Goal: Obtain resource: Obtain resource

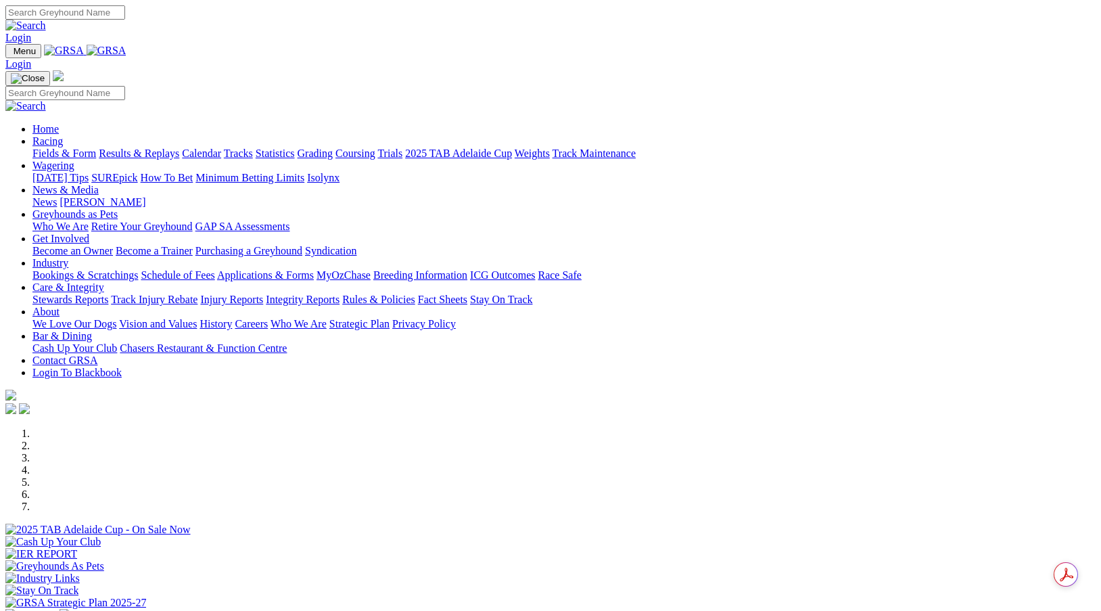
click at [66, 147] on link "Fields & Form" at bounding box center [64, 152] width 64 height 11
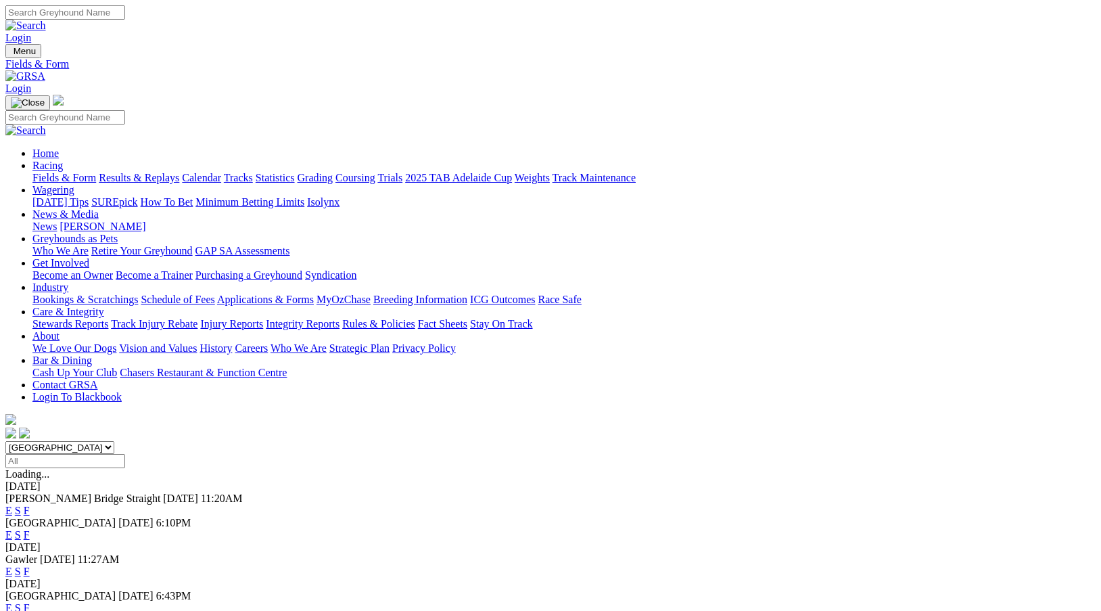
click at [12, 505] on link "E" at bounding box center [8, 510] width 7 height 11
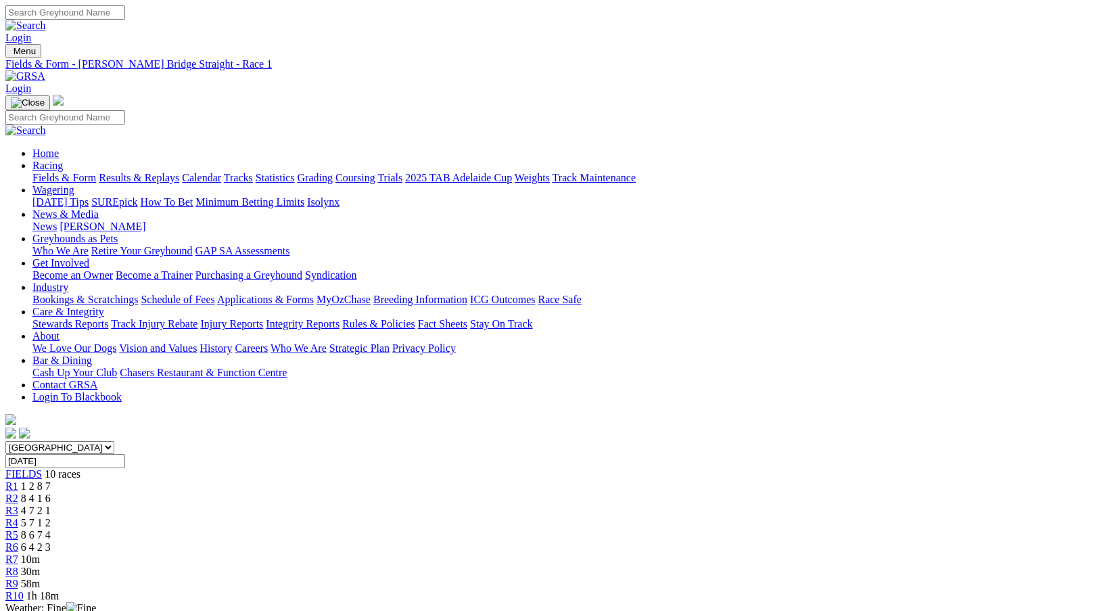
click at [935, 590] on div "R10 1h 18m" at bounding box center [550, 596] width 1090 height 12
click at [55, 172] on link "Fields & Form" at bounding box center [64, 177] width 64 height 11
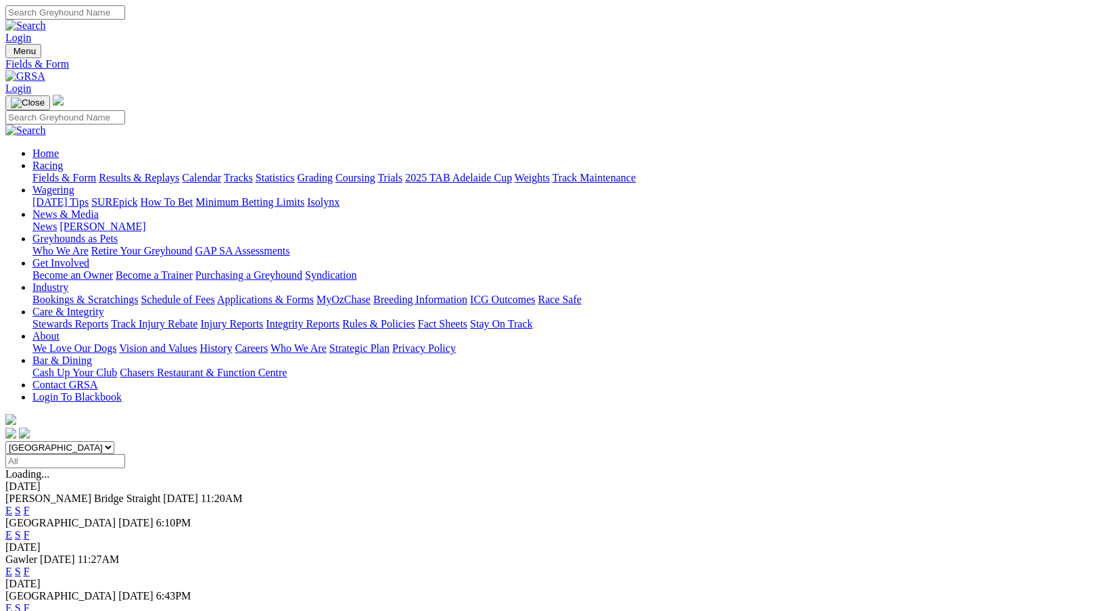
click at [12, 505] on link "E" at bounding box center [8, 510] width 7 height 11
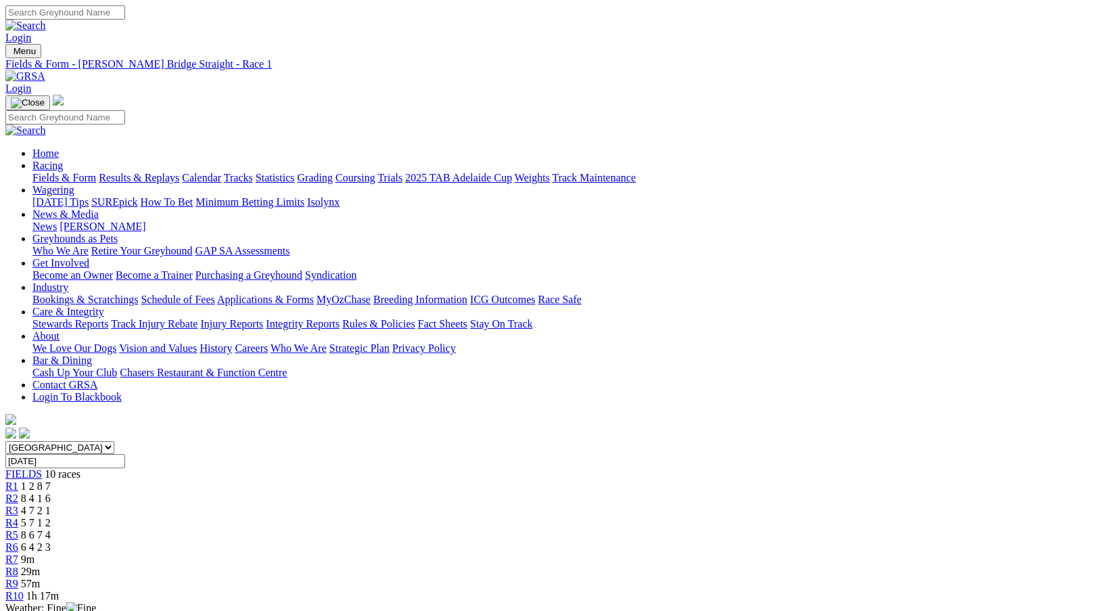
click at [940, 590] on div "R10 1h 17m" at bounding box center [550, 596] width 1090 height 12
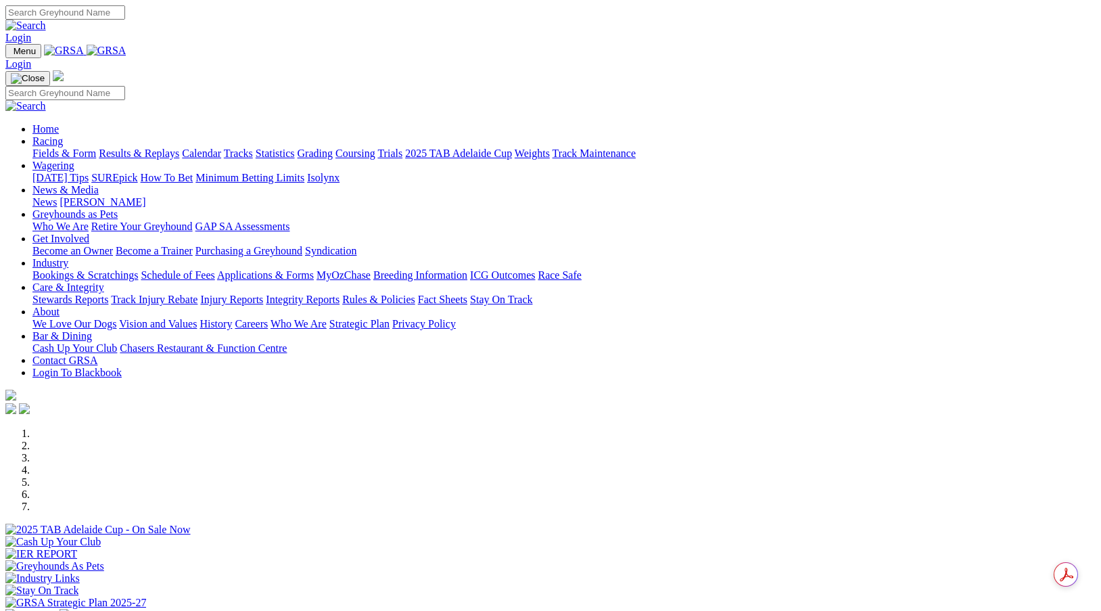
click at [314, 269] on link "Applications & Forms" at bounding box center [265, 274] width 97 height 11
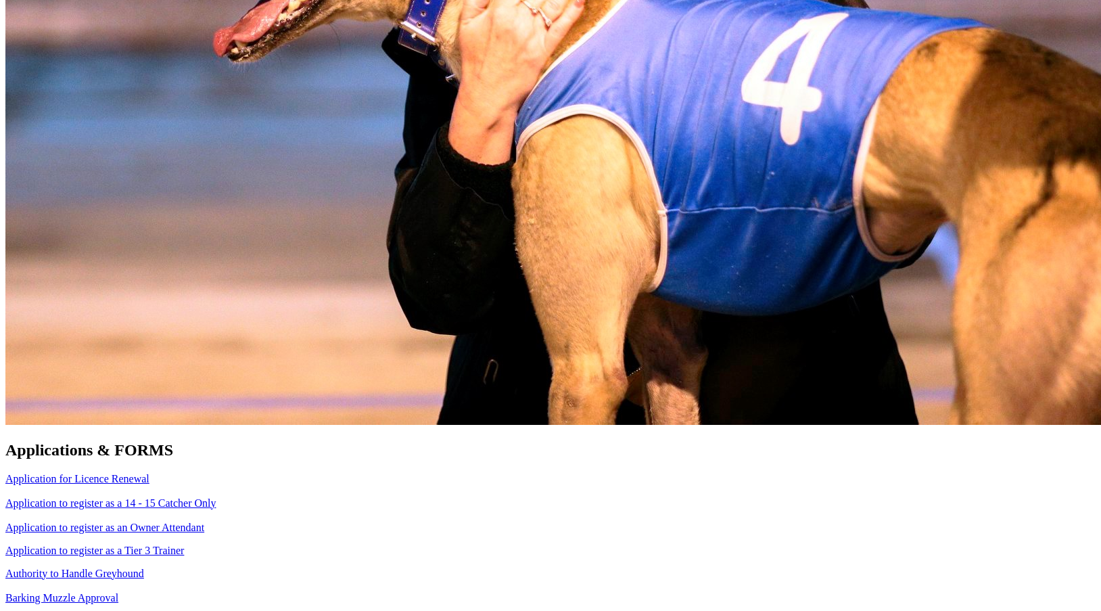
scroll to position [947, 0]
